Goal: Navigation & Orientation: Find specific page/section

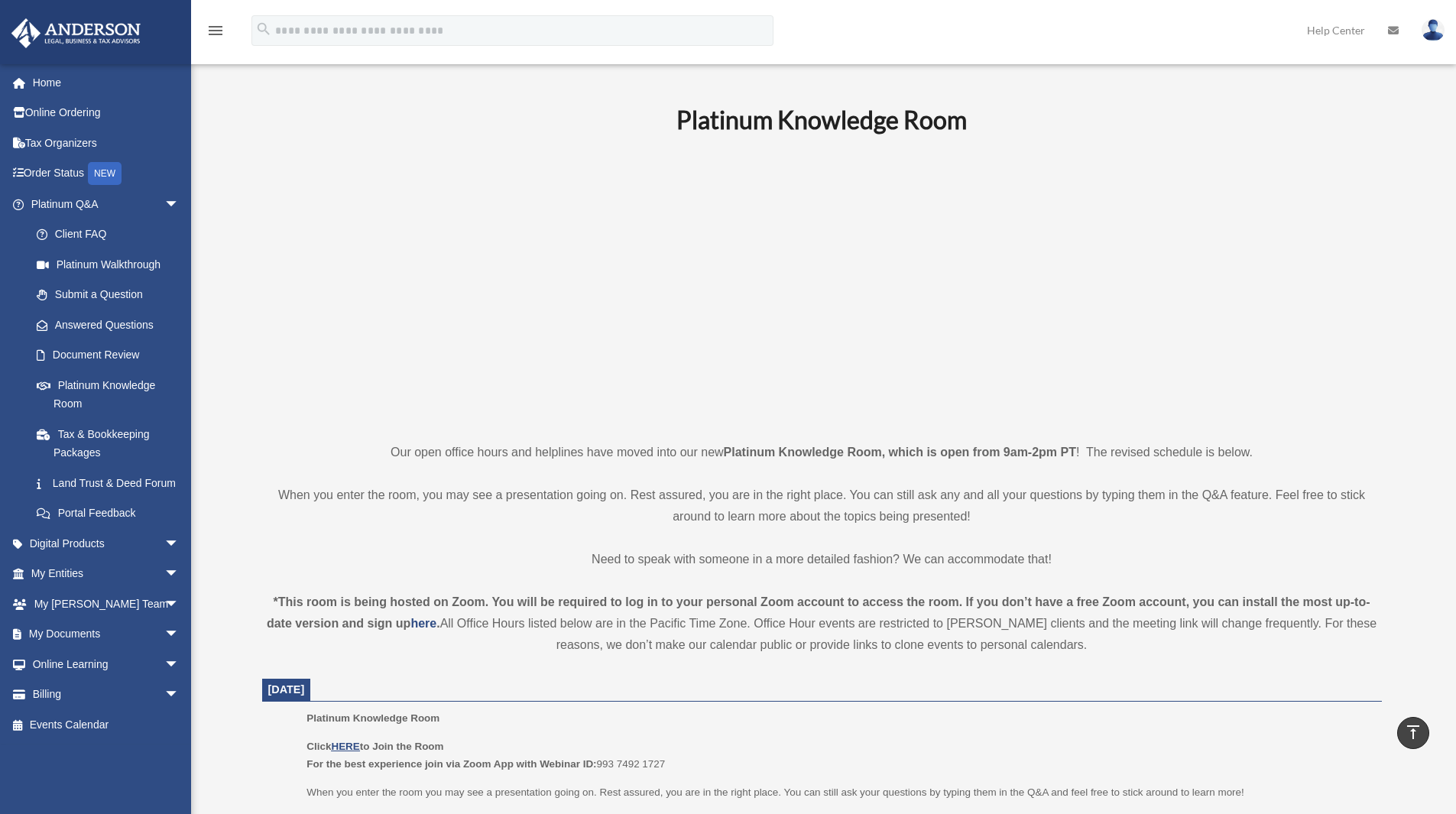
scroll to position [381, 0]
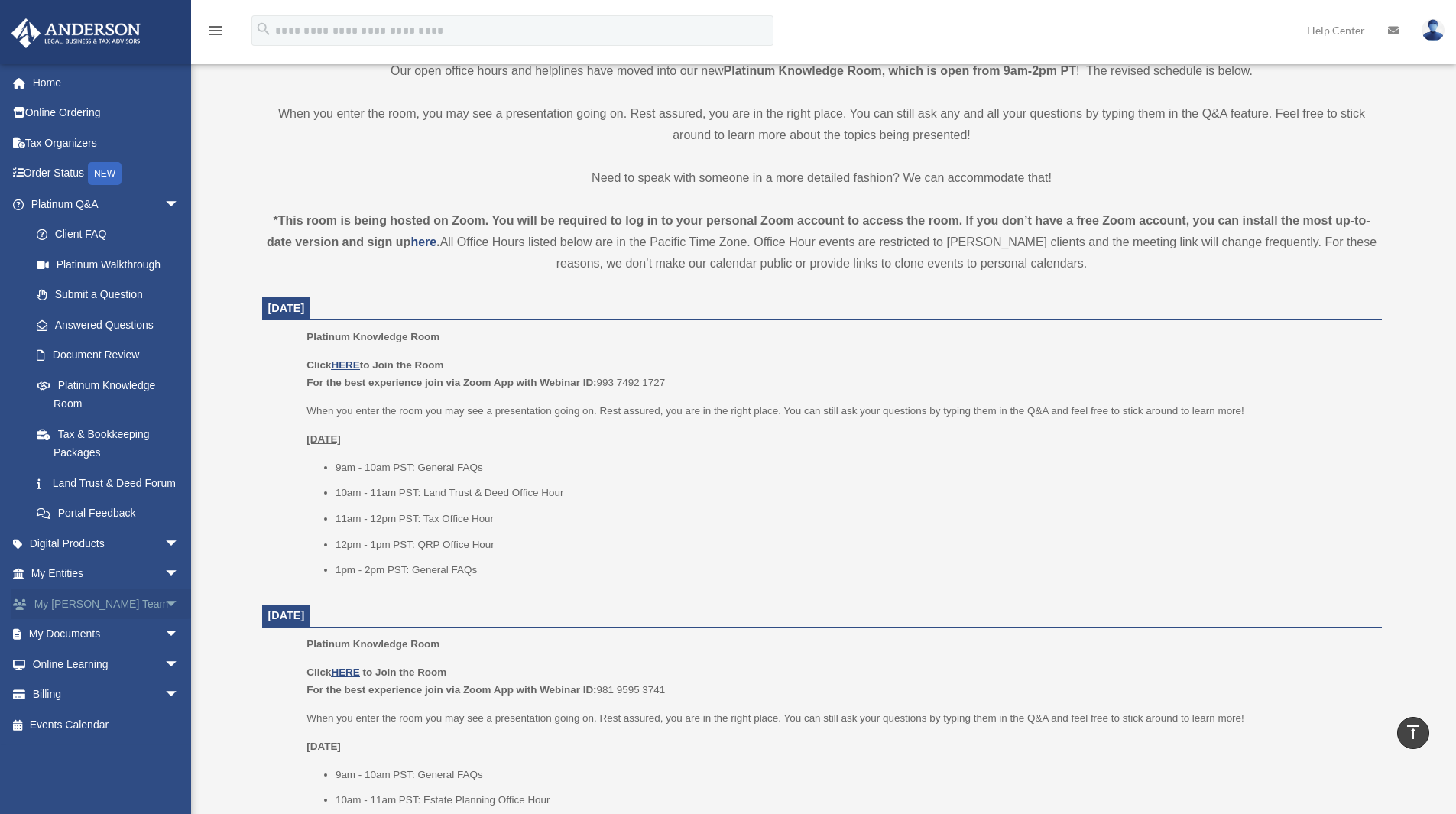
click at [80, 618] on link "My Anderson Team arrow_drop_down" at bounding box center [106, 604] width 192 height 31
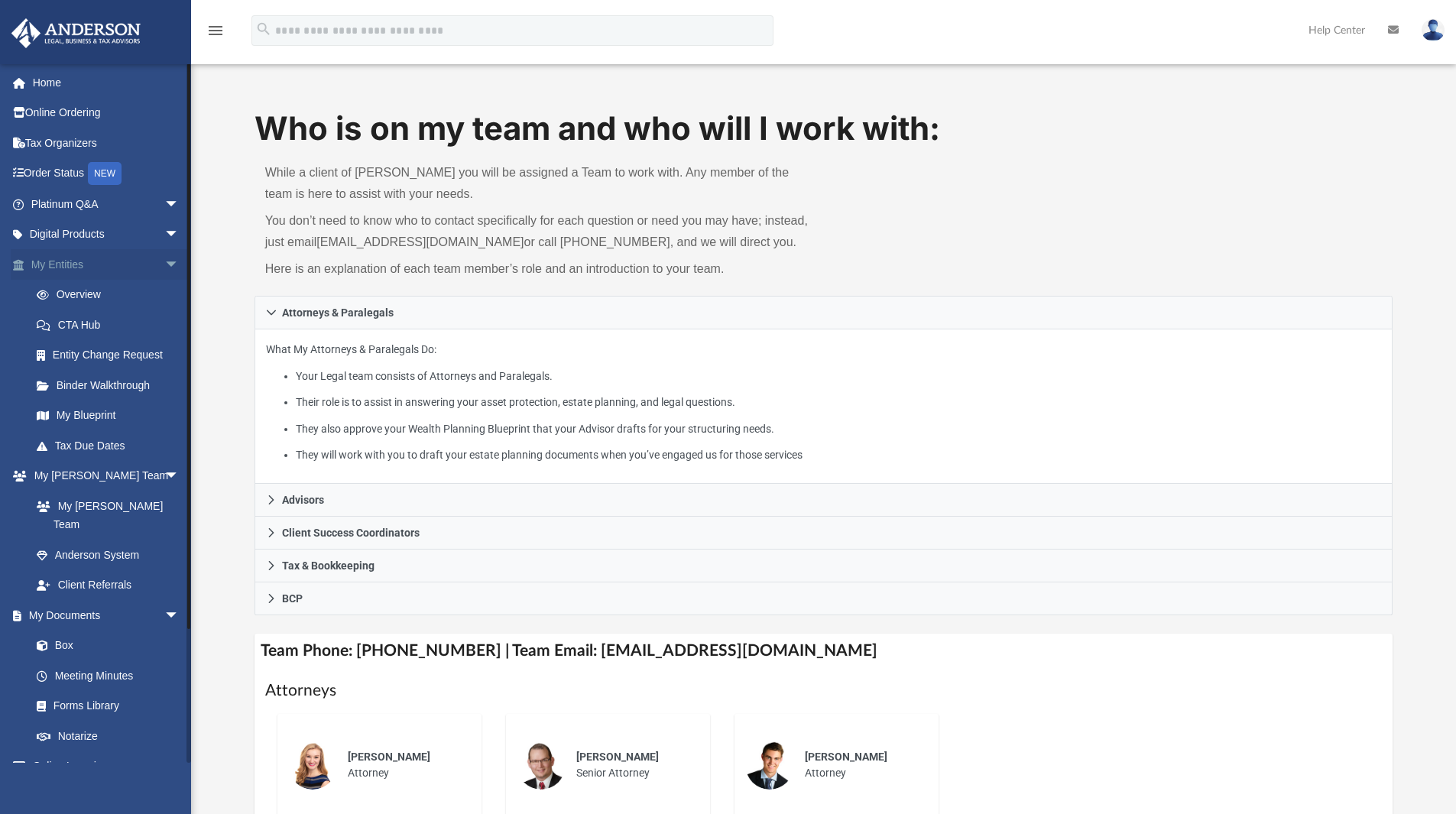
click at [94, 266] on link "My Entities arrow_drop_down" at bounding box center [106, 265] width 192 height 31
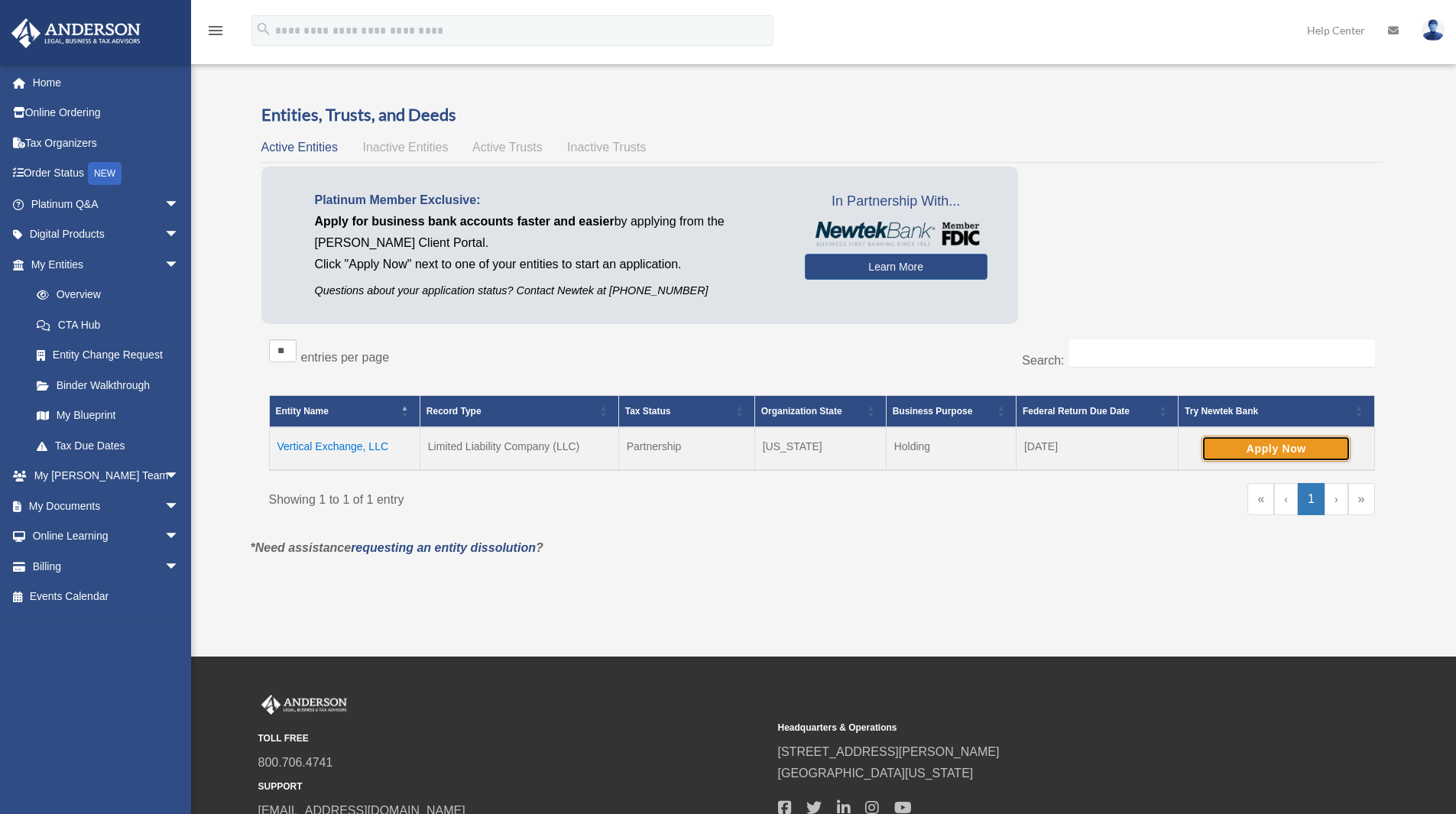
click at [1280, 447] on button "Apply Now" at bounding box center [1276, 448] width 149 height 26
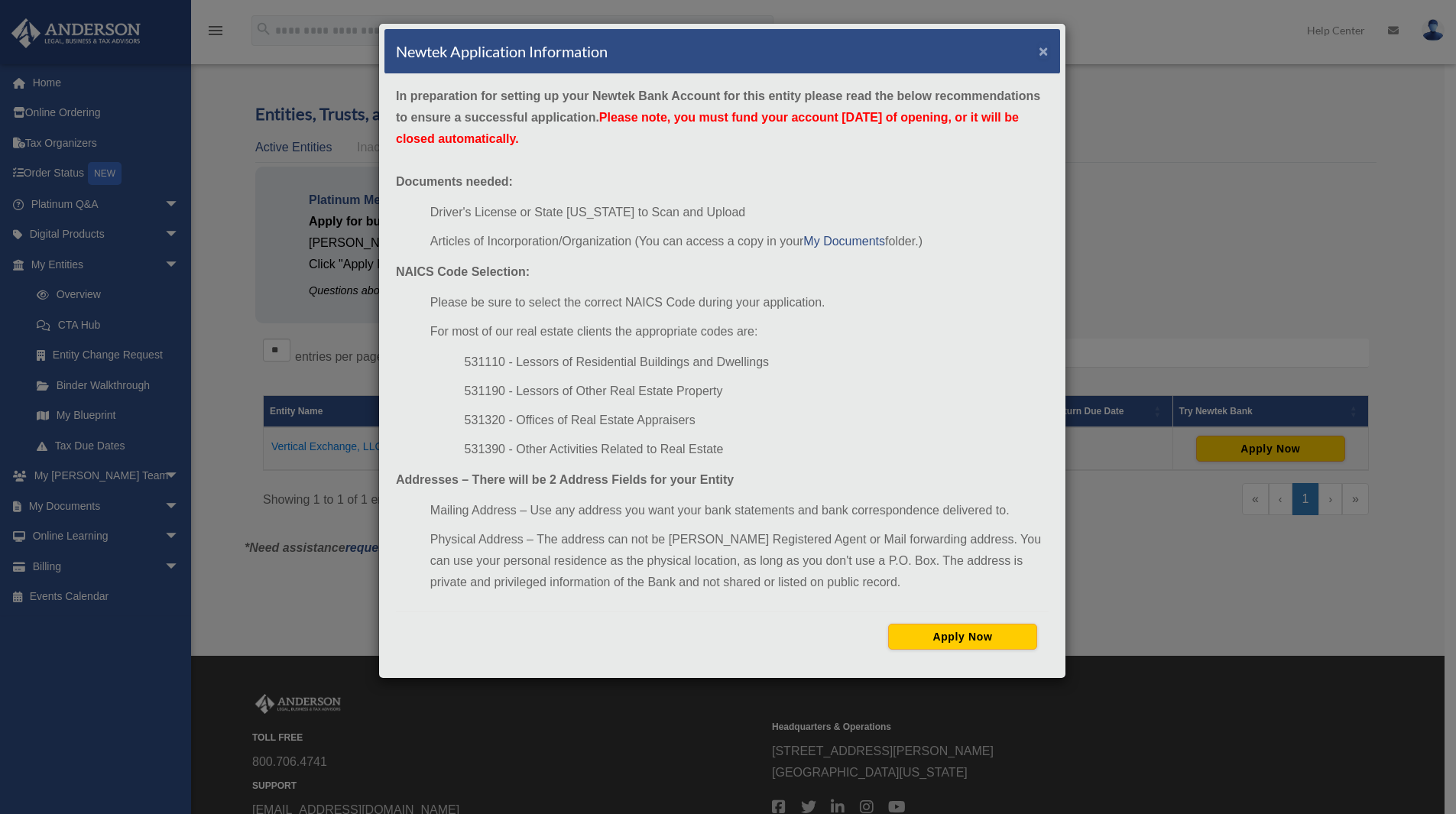
click at [1039, 49] on button "×" at bounding box center [1043, 51] width 10 height 16
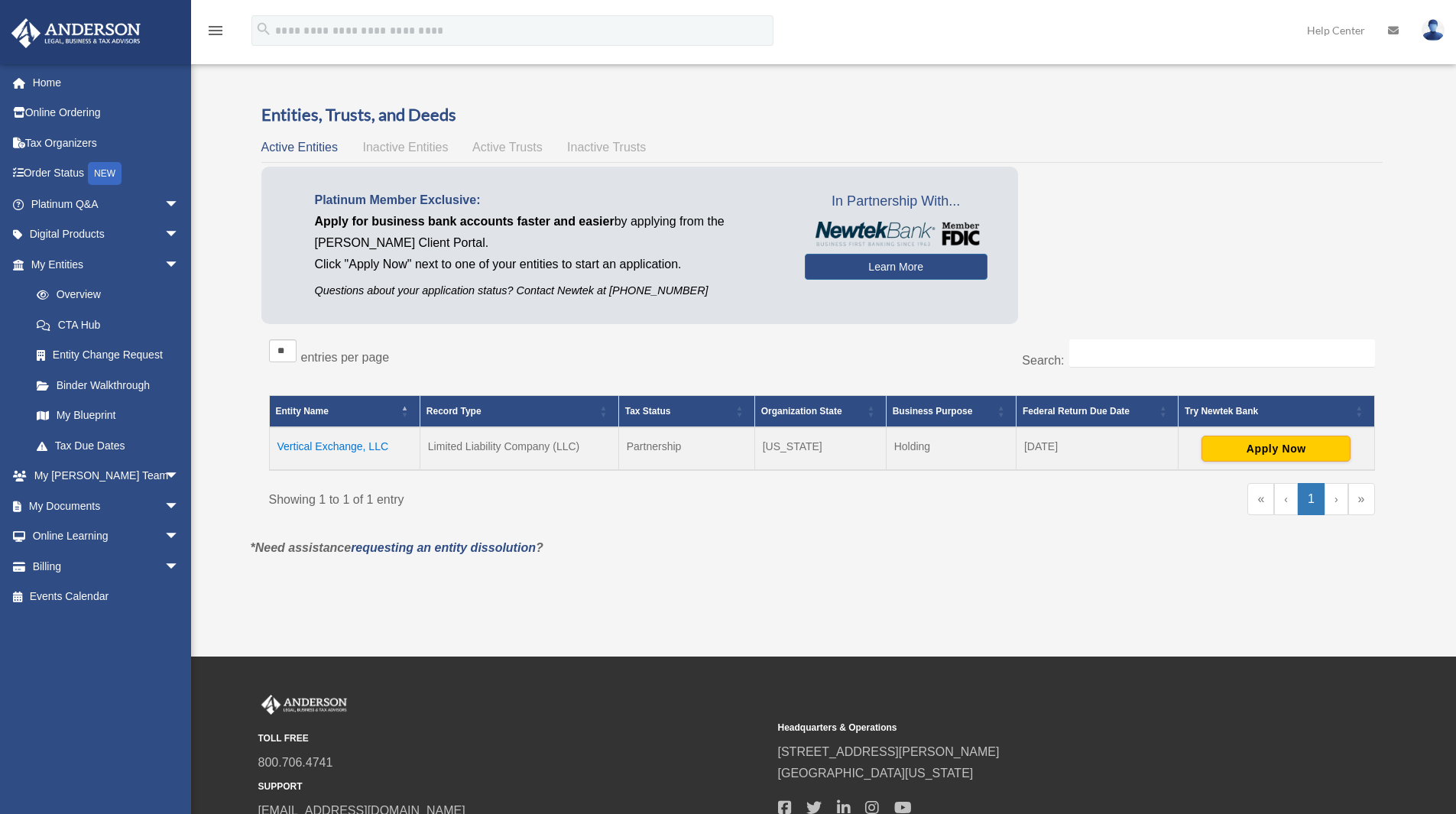
click at [519, 147] on span "Active Trusts" at bounding box center [507, 147] width 70 height 13
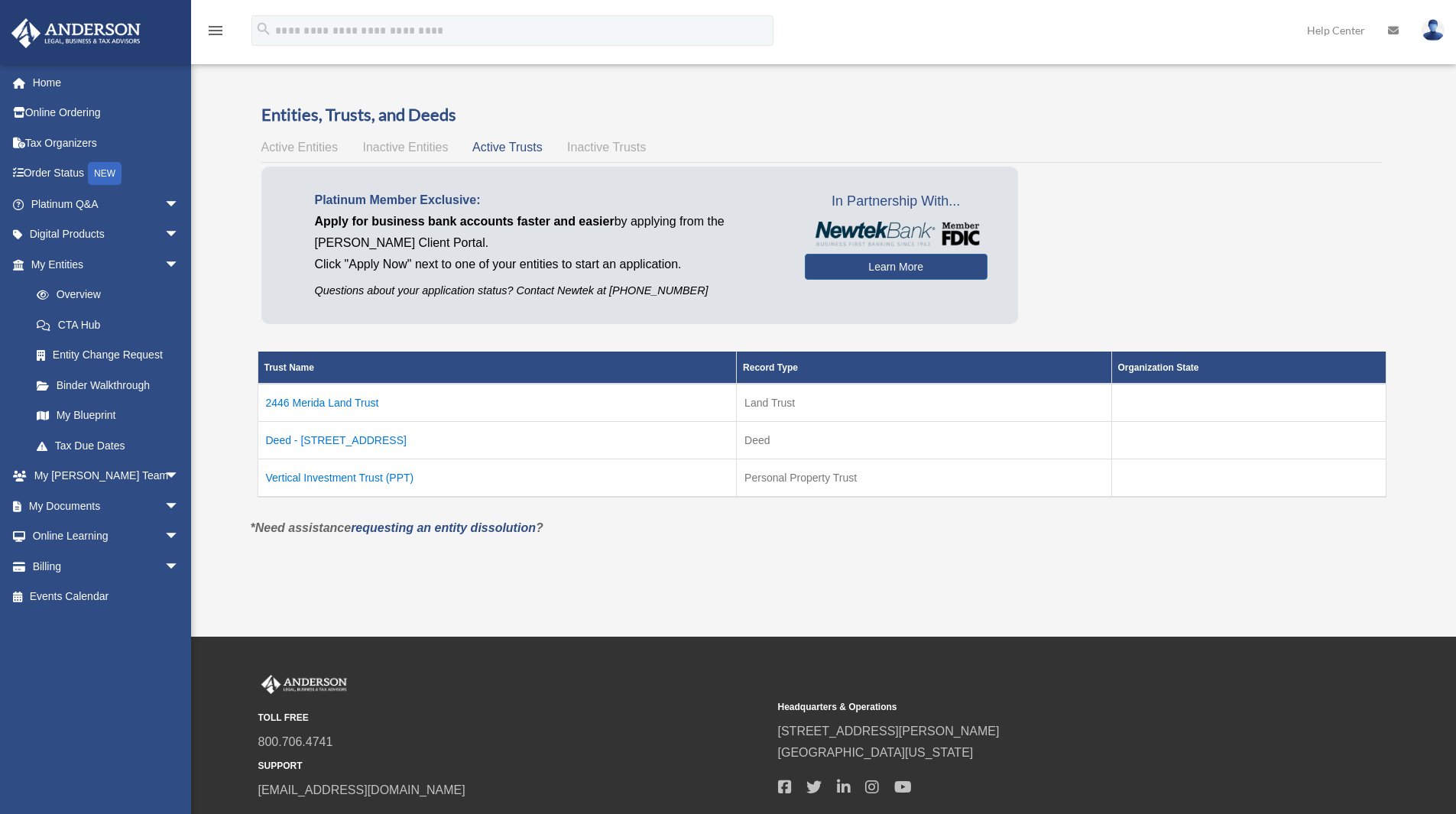
click at [370, 476] on td "Vertical Investment Trust (PPT)" at bounding box center [497, 477] width 479 height 38
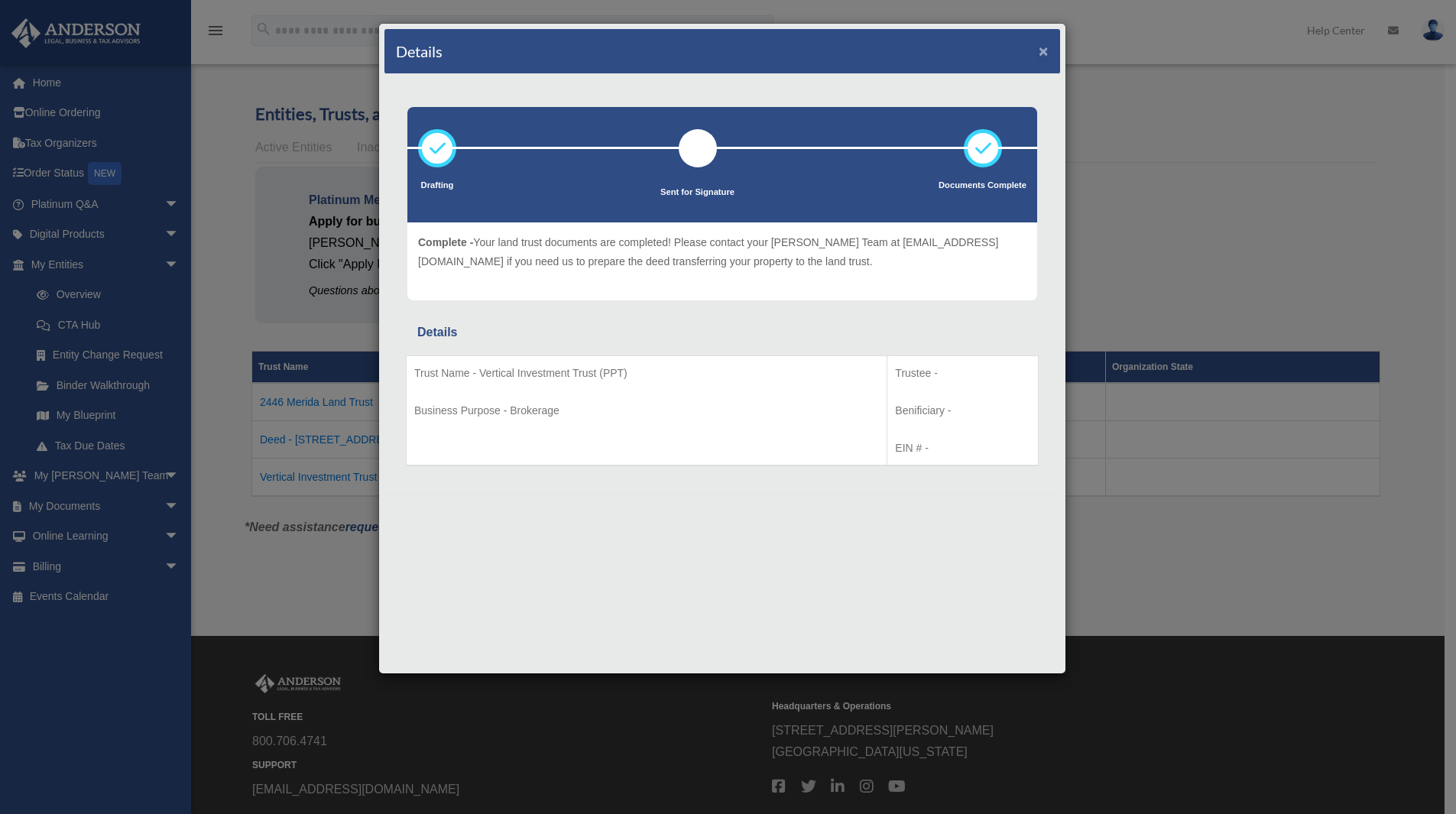
click at [1044, 47] on button "×" at bounding box center [1043, 51] width 10 height 16
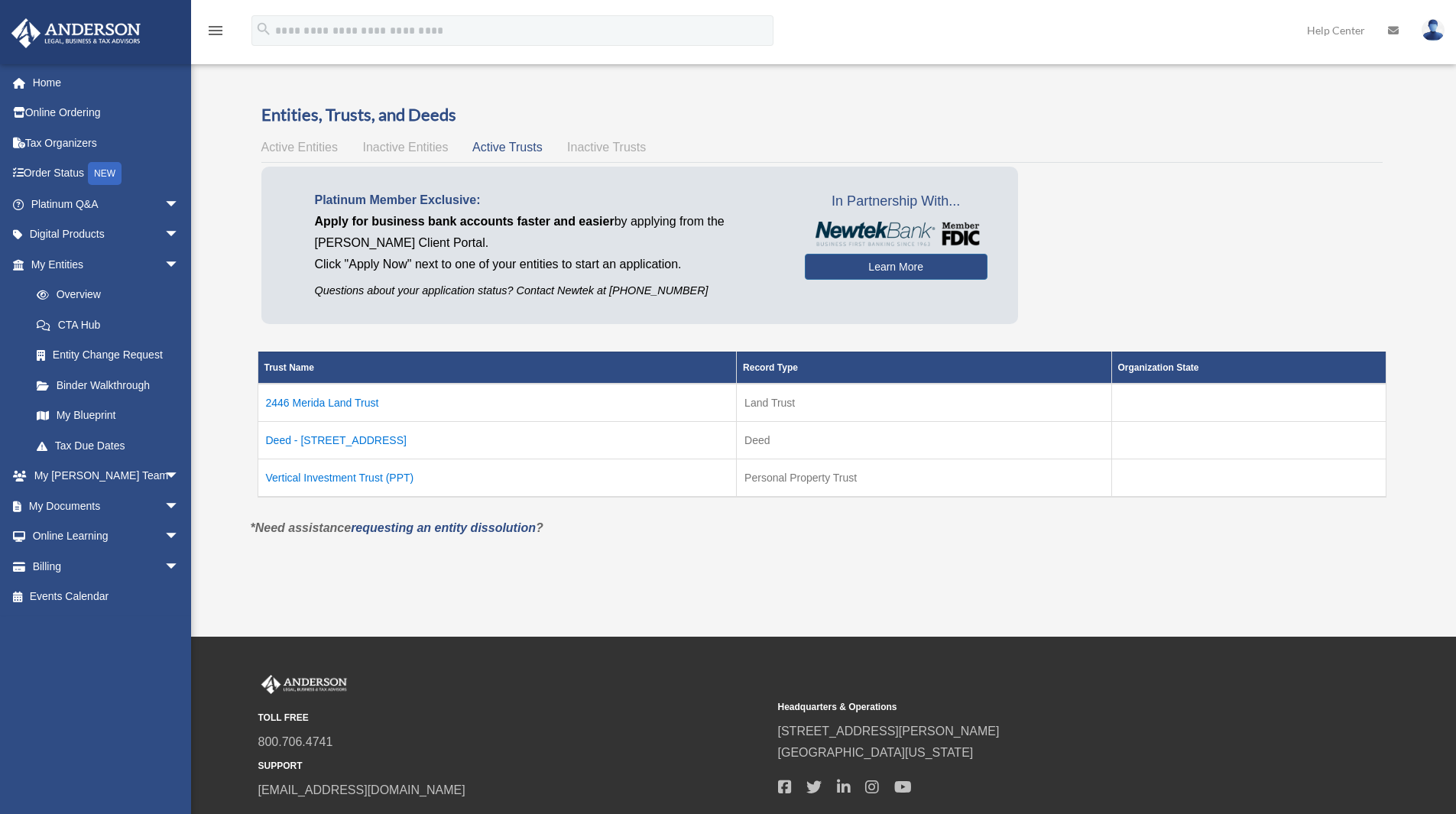
click at [629, 151] on span "Inactive Trusts" at bounding box center [606, 147] width 79 height 13
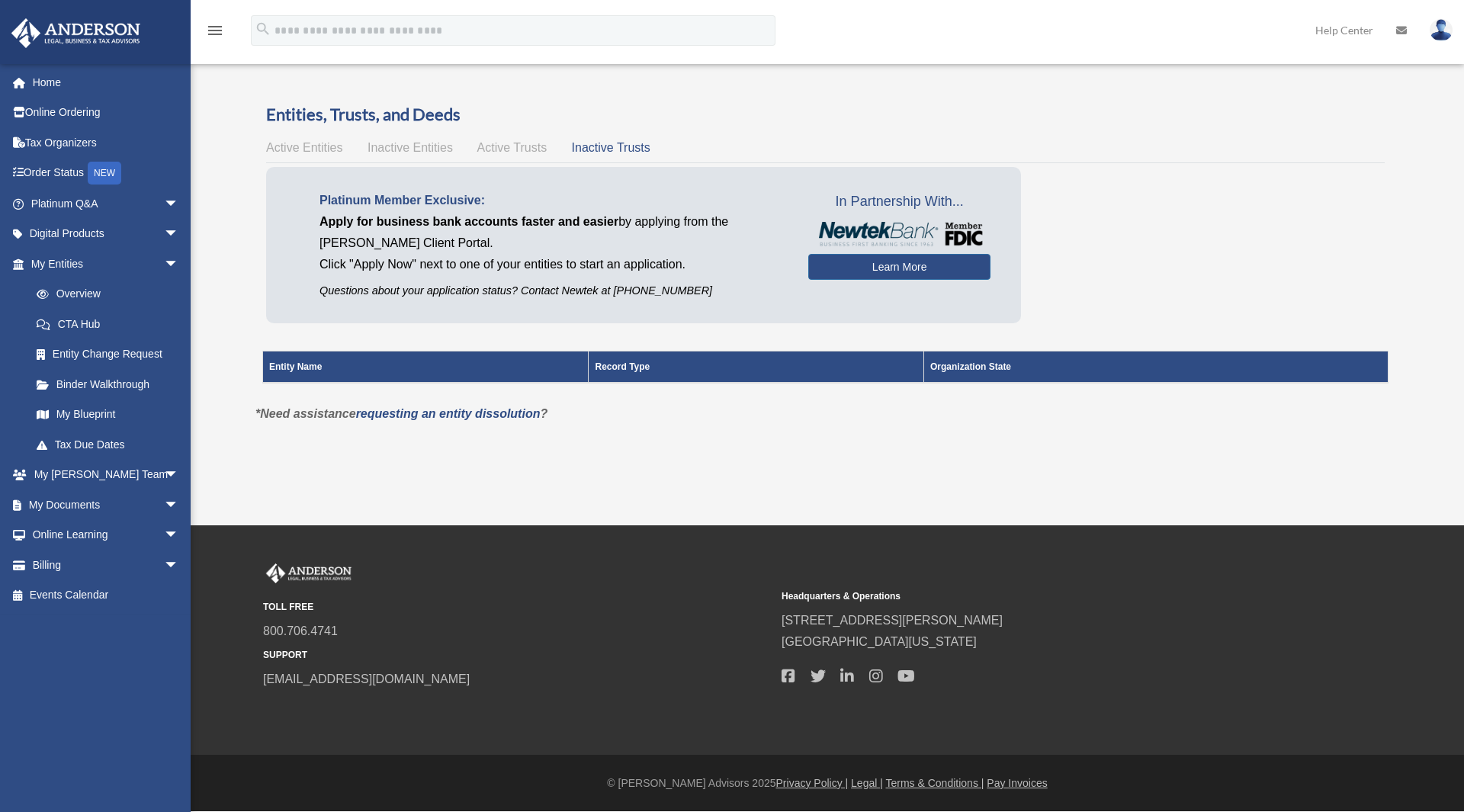
click at [501, 145] on span "Active Trusts" at bounding box center [512, 147] width 70 height 13
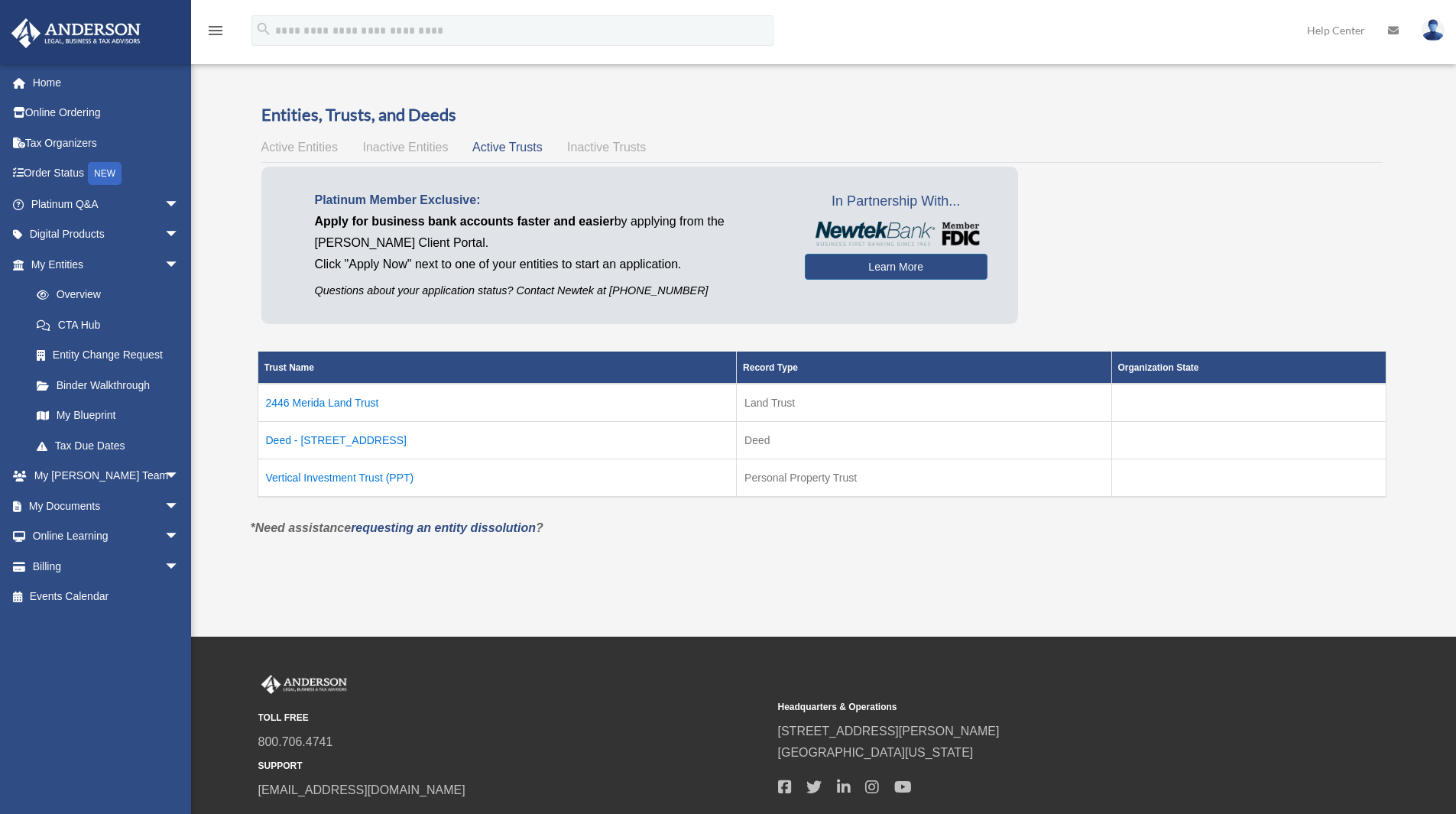
click at [306, 403] on td "2446 Merida Land Trust" at bounding box center [497, 403] width 479 height 38
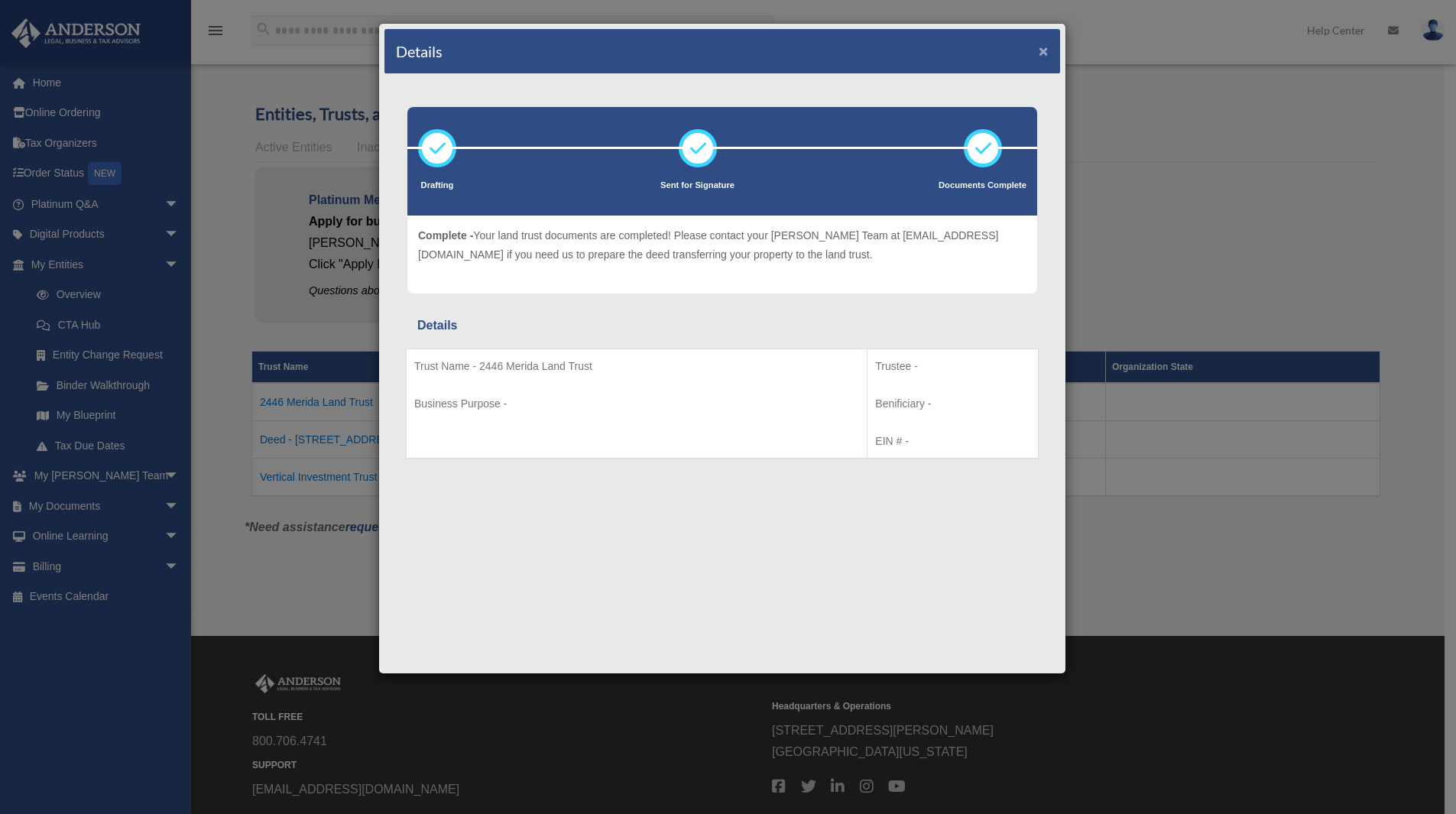
click at [1045, 49] on button "×" at bounding box center [1043, 51] width 10 height 16
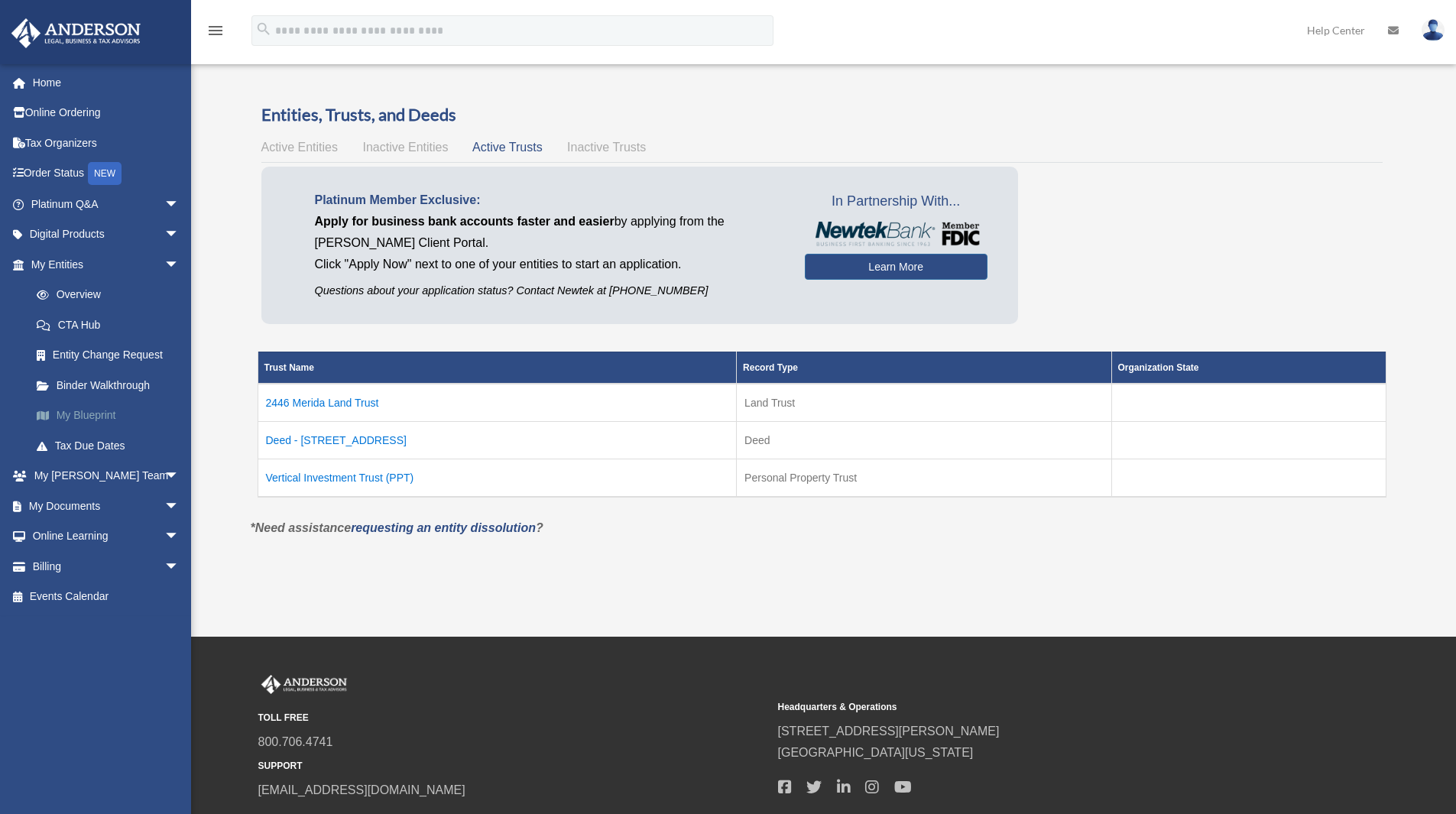
click at [94, 417] on link "My Blueprint" at bounding box center [112, 416] width 181 height 31
